Goal: Navigation & Orientation: Go to known website

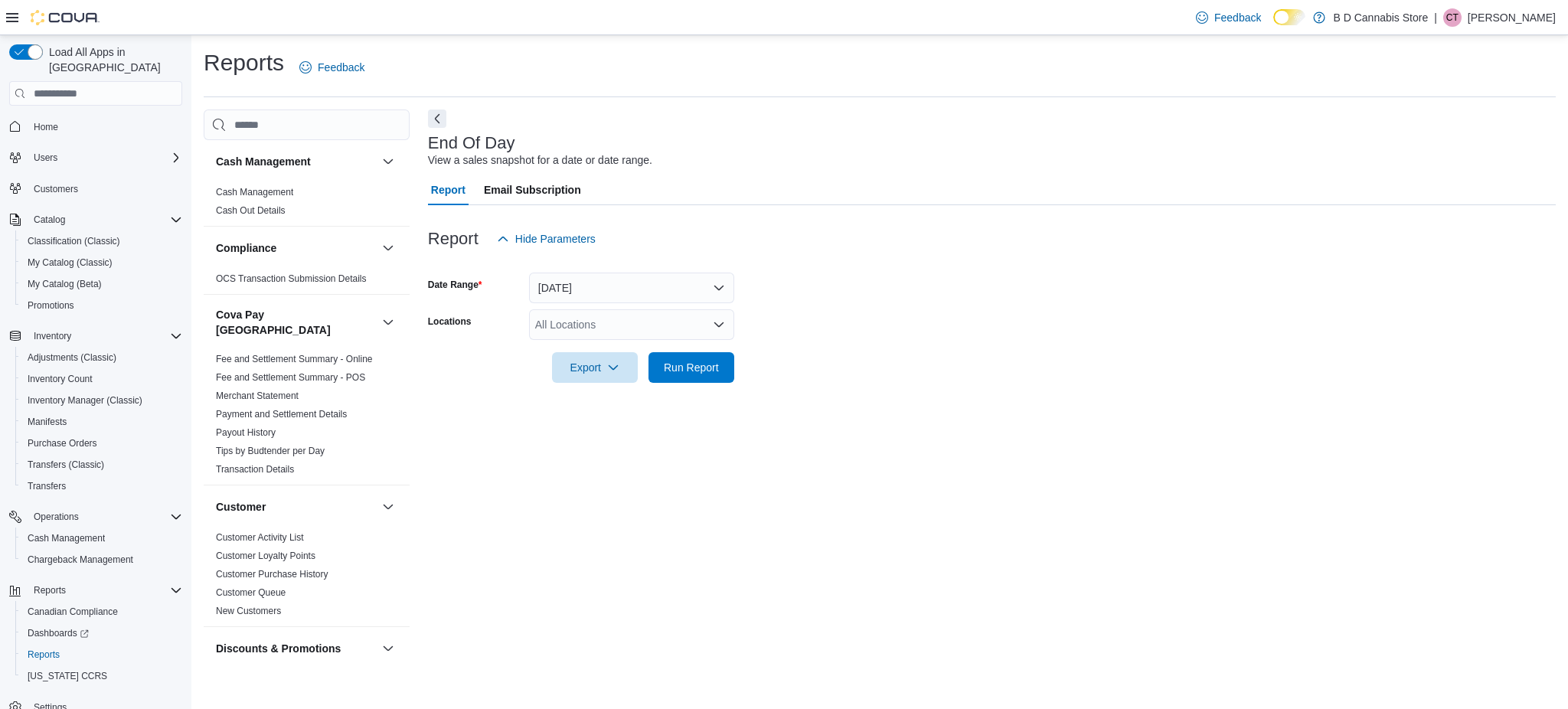
click at [67, 117] on span "Home" at bounding box center [105, 126] width 155 height 19
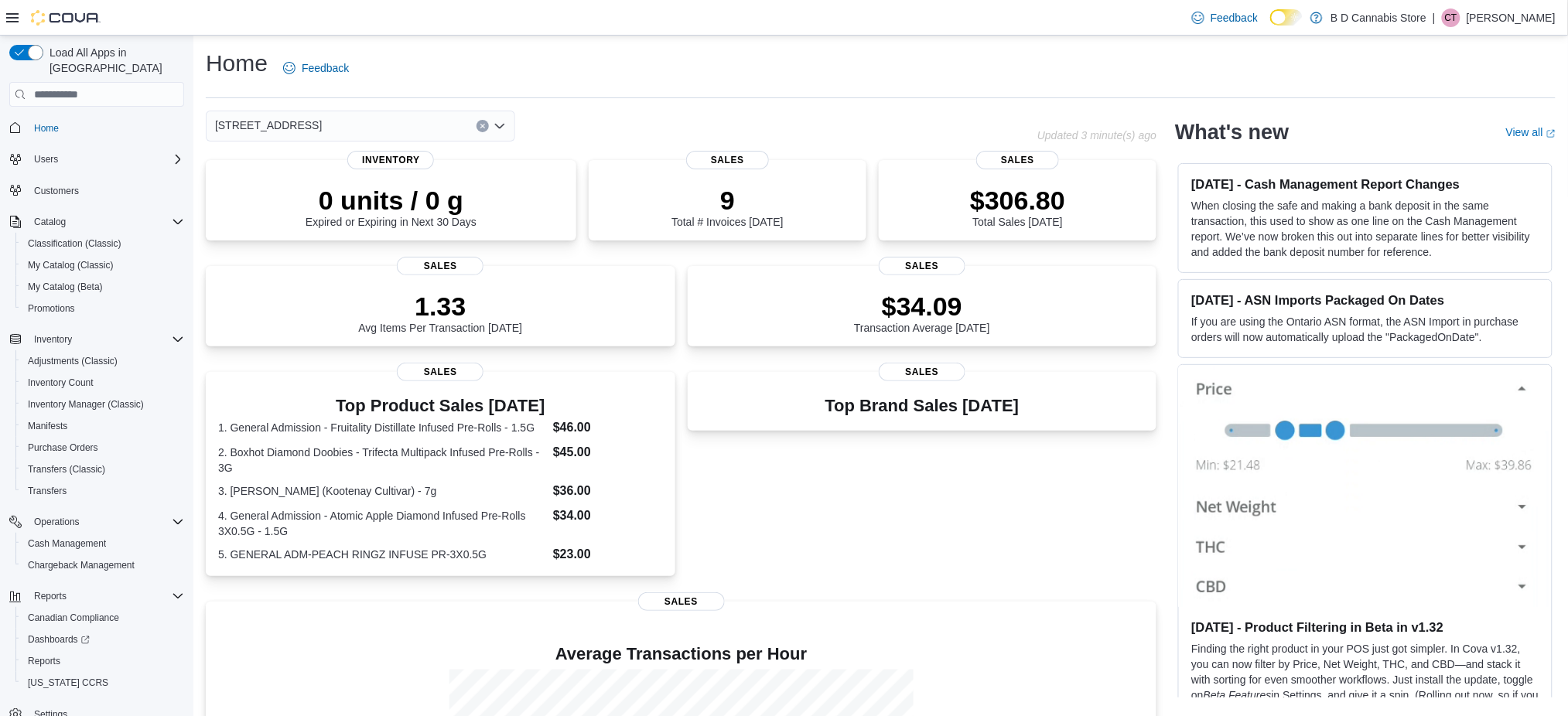
click at [661, 103] on div "Home Feedback 522 Admirals Road Updated 3 minute(s) ago 0 units / 0 g Expired o…" at bounding box center [880, 484] width 1374 height 898
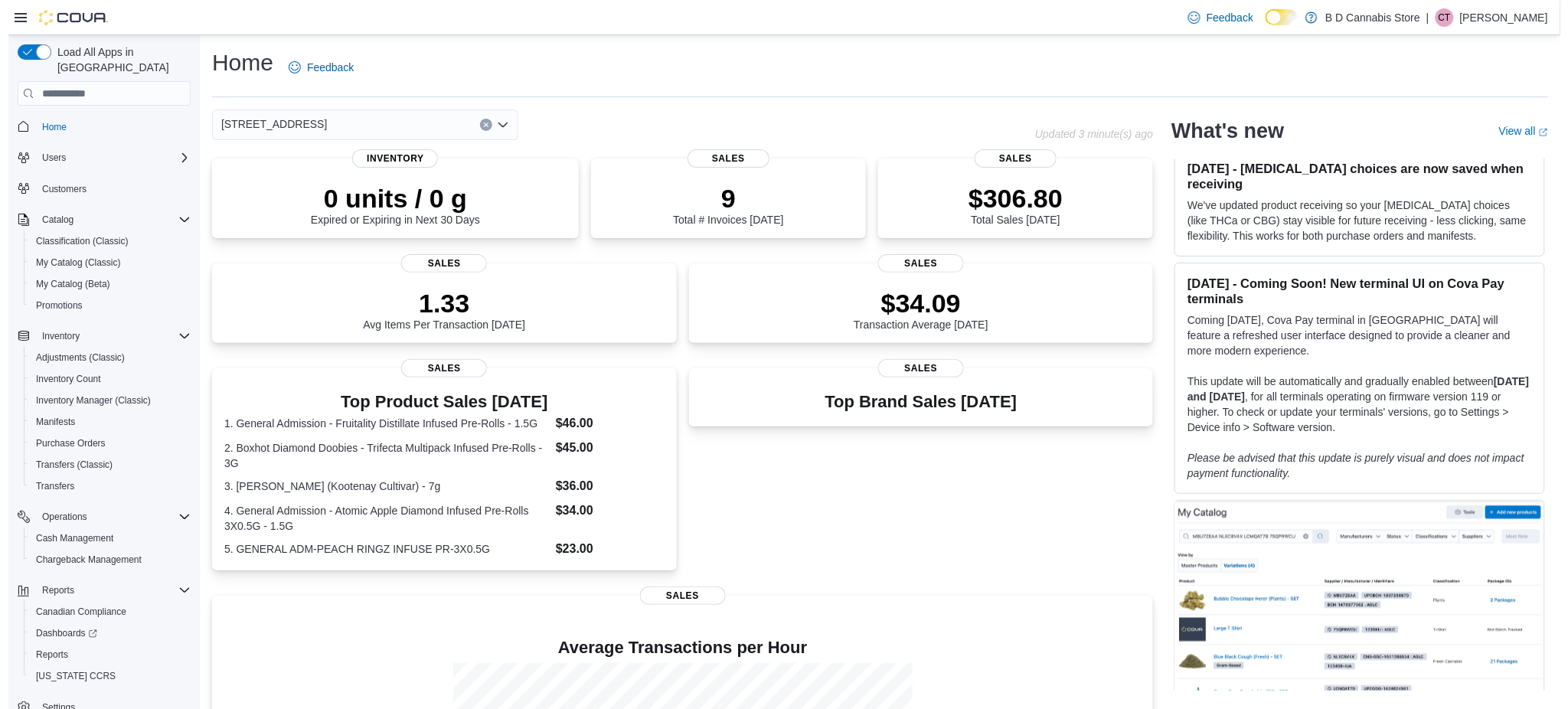
scroll to position [715, 0]
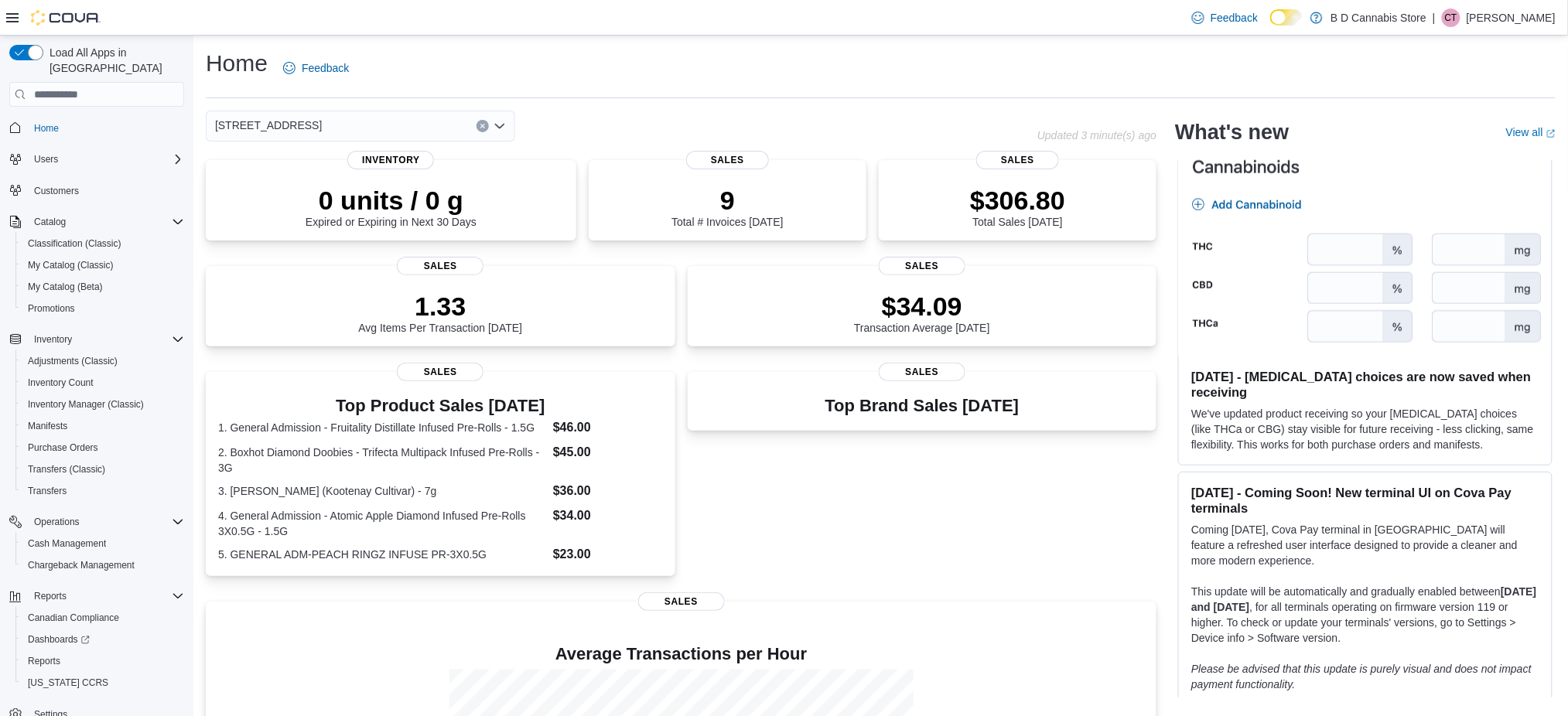
click at [919, 106] on div "Home Feedback 522 Admirals Road Updated 3 minute(s) ago 0 units / 0 g Expired o…" at bounding box center [880, 484] width 1374 height 898
click at [1504, 27] on div "Feedback Dark Mode B D Cannabis Store | CT Cody Tomlinson" at bounding box center [1370, 17] width 370 height 31
click at [1501, 28] on div "Feedback Dark Mode B D Cannabis Store | CT Cody Tomlinson" at bounding box center [1370, 17] width 370 height 31
click at [1502, 12] on p "Cody Tomlinson" at bounding box center [1511, 17] width 89 height 18
click at [1496, 141] on button "Sign Out" at bounding box center [1478, 152] width 142 height 25
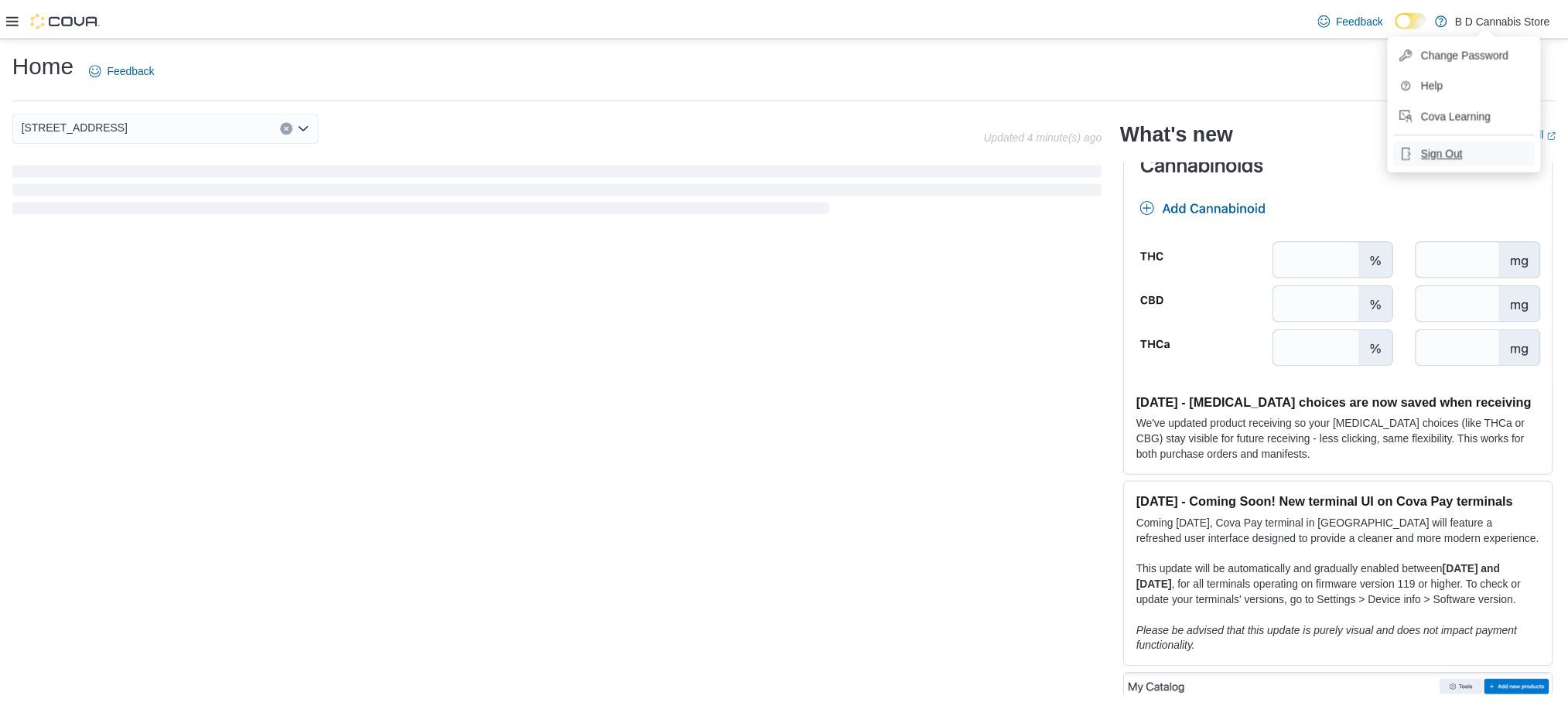
scroll to position [743, 0]
